Goal: Information Seeking & Learning: Check status

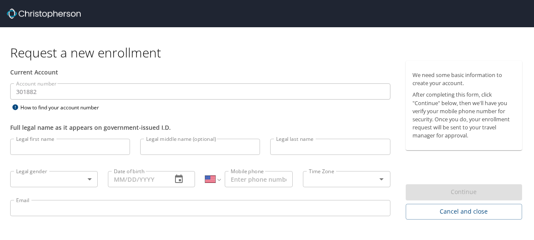
select select "US"
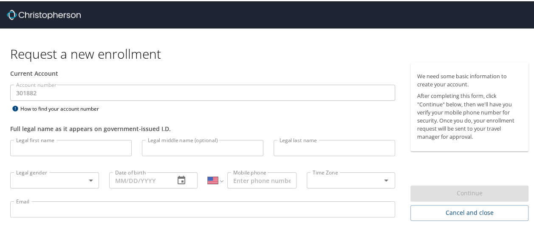
click at [28, 15] on img at bounding box center [44, 13] width 74 height 10
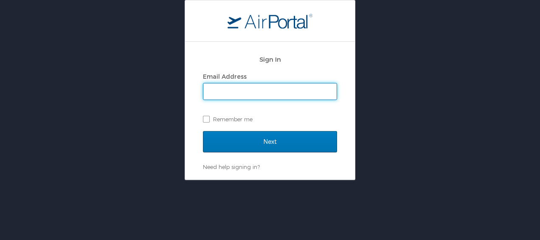
click at [251, 96] on input "Email Address" at bounding box center [269, 91] width 133 height 16
type input "d.bucio@pmx-group.com"
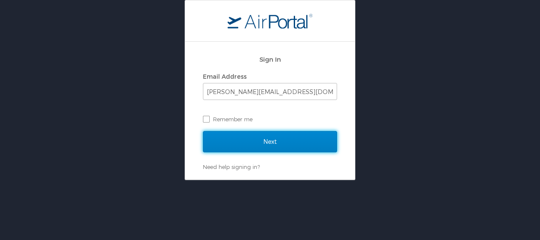
click at [253, 138] on input "Next" at bounding box center [270, 141] width 134 height 21
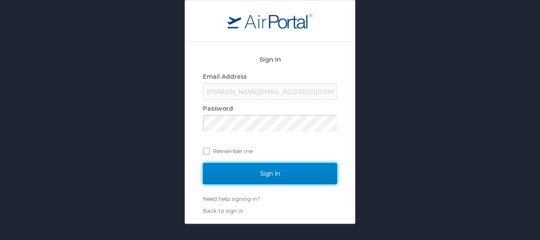
click at [258, 174] on input "Sign In" at bounding box center [270, 173] width 134 height 21
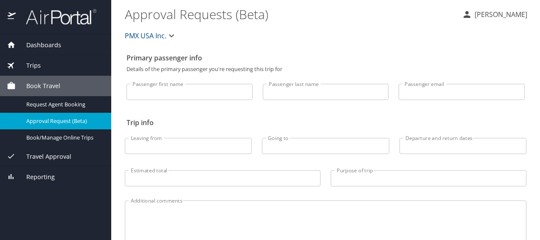
click at [44, 69] on div "Trips" at bounding box center [56, 65] width 98 height 9
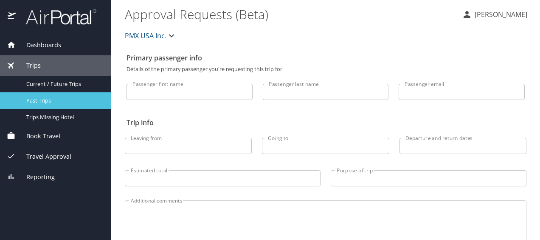
click at [52, 102] on span "Past Trips" at bounding box center [63, 100] width 75 height 8
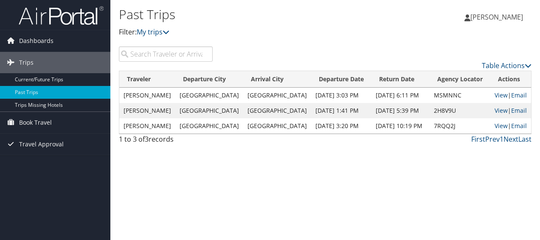
click at [192, 95] on td "Birmingham" at bounding box center [209, 94] width 68 height 15
click at [498, 139] on link "Prev" at bounding box center [492, 138] width 14 height 9
click at [517, 138] on link "Next" at bounding box center [511, 138] width 15 height 9
click at [514, 139] on link "Next" at bounding box center [511, 138] width 15 height 9
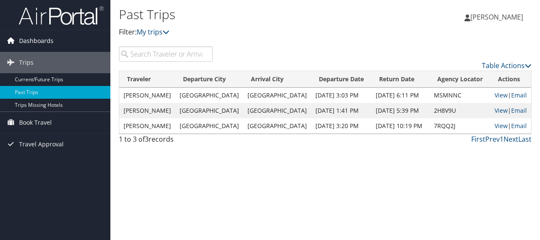
click at [49, 40] on span "Dashboards" at bounding box center [36, 40] width 34 height 21
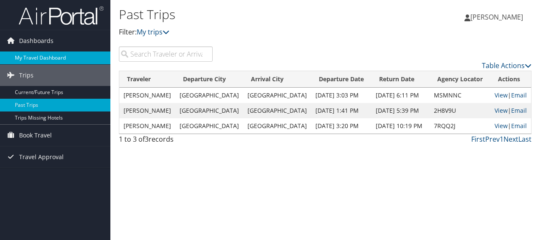
click at [46, 53] on link "My Travel Dashboard" at bounding box center [55, 57] width 110 height 13
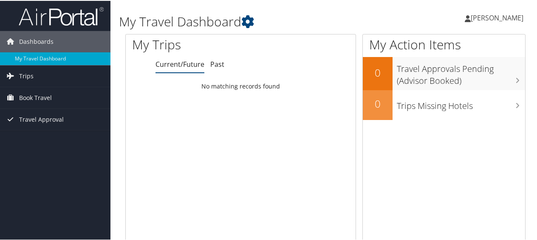
click at [224, 63] on ul "Current/Future Past" at bounding box center [255, 63] width 200 height 15
click at [219, 64] on link "Past" at bounding box center [217, 63] width 14 height 9
